Goal: Check status

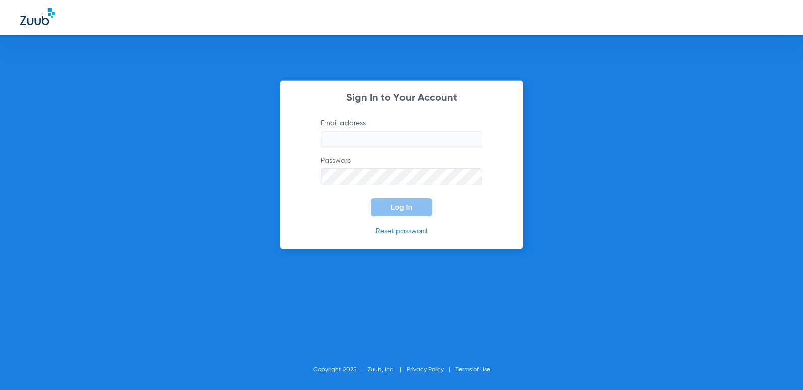
type input "[EMAIL_ADDRESS][DOMAIN_NAME]"
click at [408, 205] on span "Log In" at bounding box center [401, 207] width 21 height 8
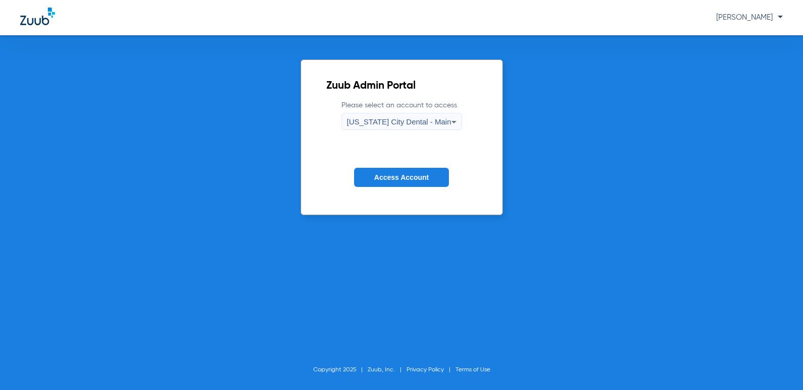
click at [367, 175] on button "Access Account" at bounding box center [401, 178] width 95 height 20
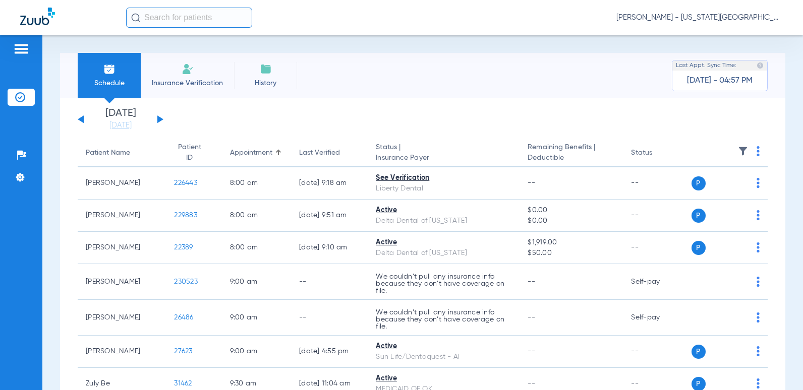
click at [155, 121] on div "[DATE] [DATE] [DATE] [DATE] [DATE] [DATE] [DATE] [DATE] [DATE] [DATE] [DATE] [D…" at bounding box center [121, 119] width 86 height 22
click at [160, 121] on button at bounding box center [160, 119] width 6 height 8
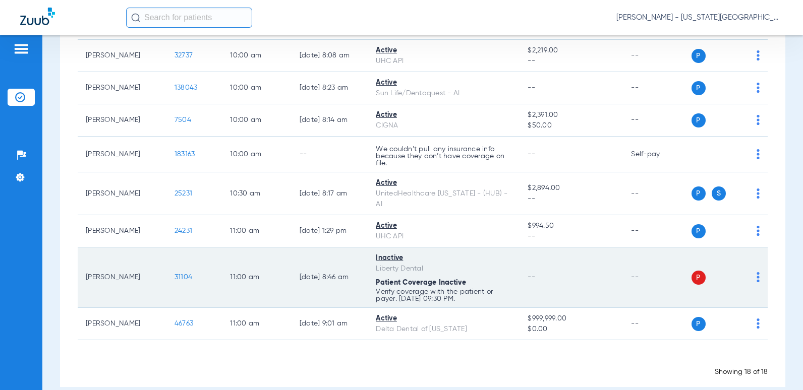
scroll to position [468, 0]
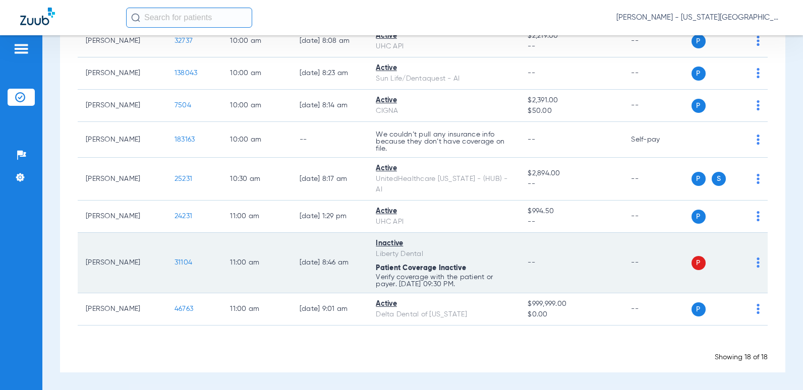
click at [599, 273] on td "--" at bounding box center [570, 263] width 103 height 61
